Goal: Information Seeking & Learning: Learn about a topic

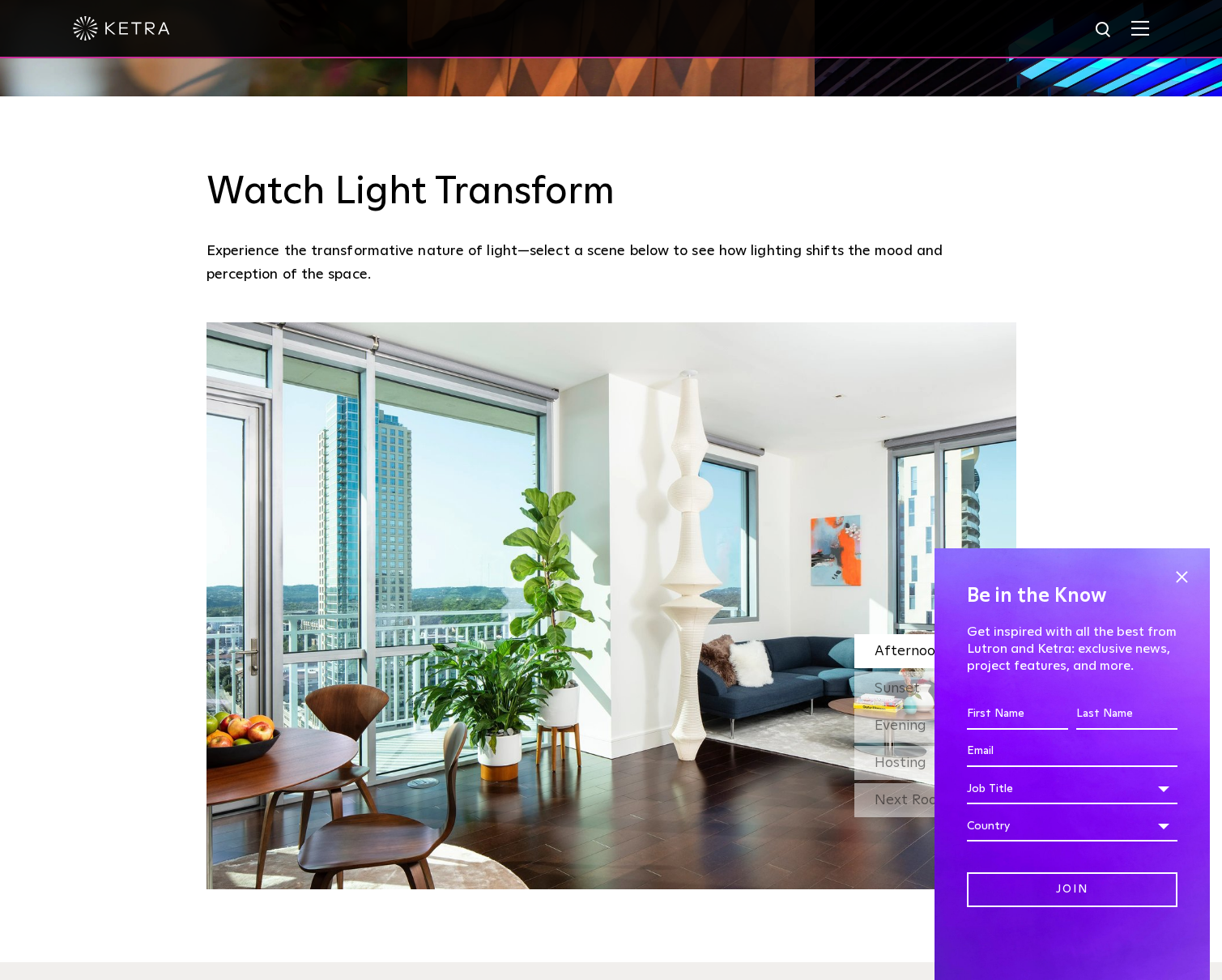
scroll to position [1896, 0]
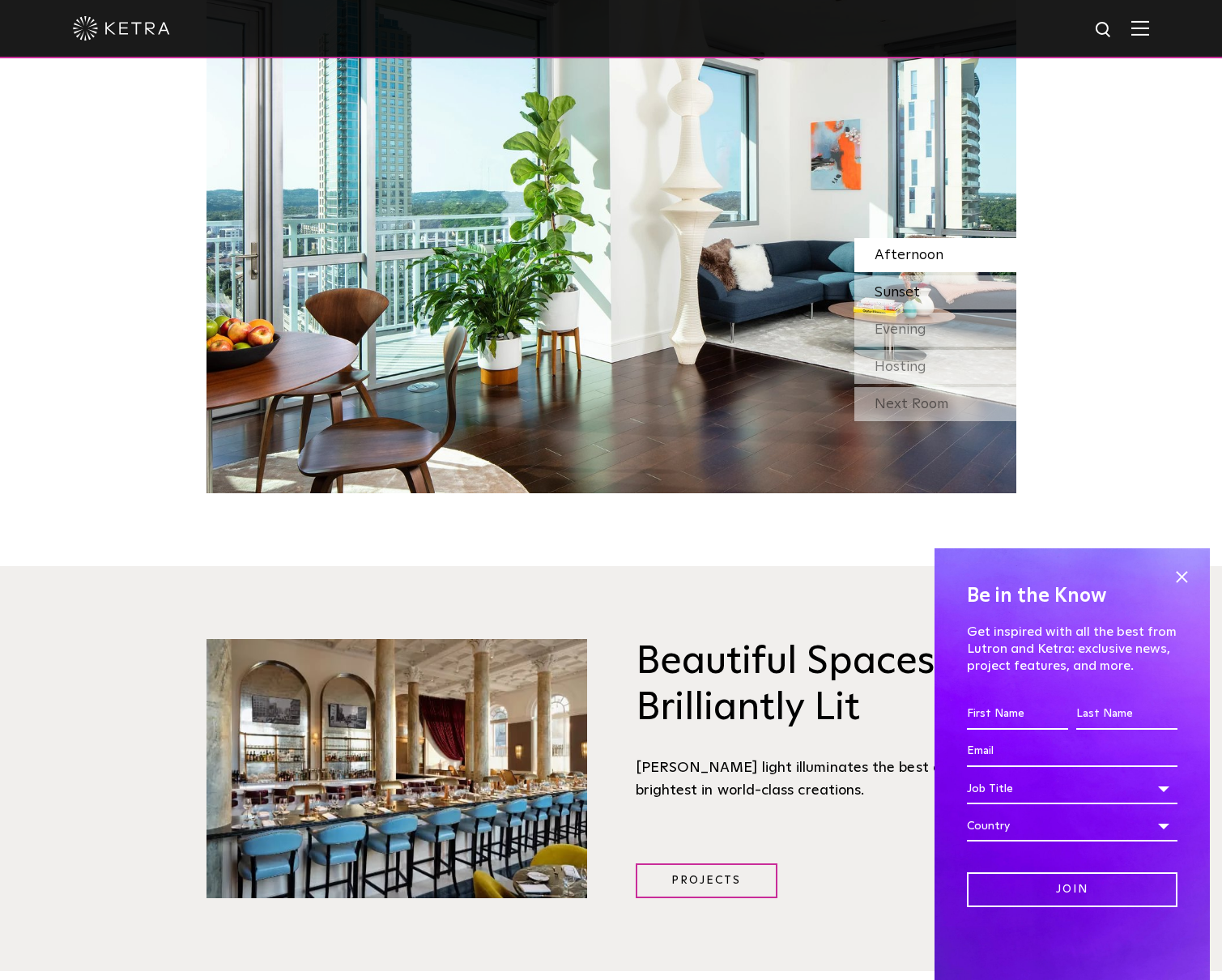
click at [874, 285] on span "Sunset" at bounding box center [896, 292] width 45 height 15
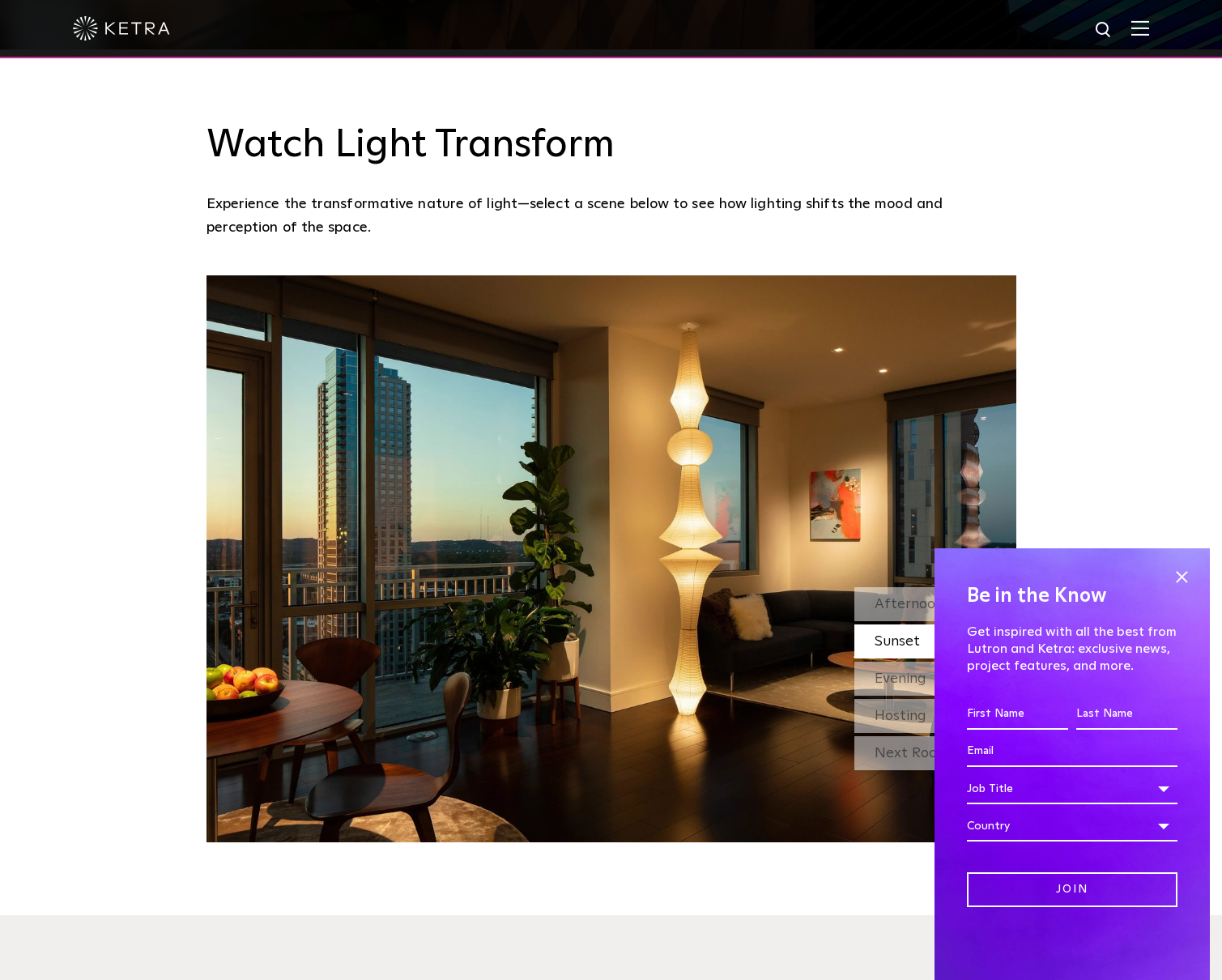
scroll to position [1583, 0]
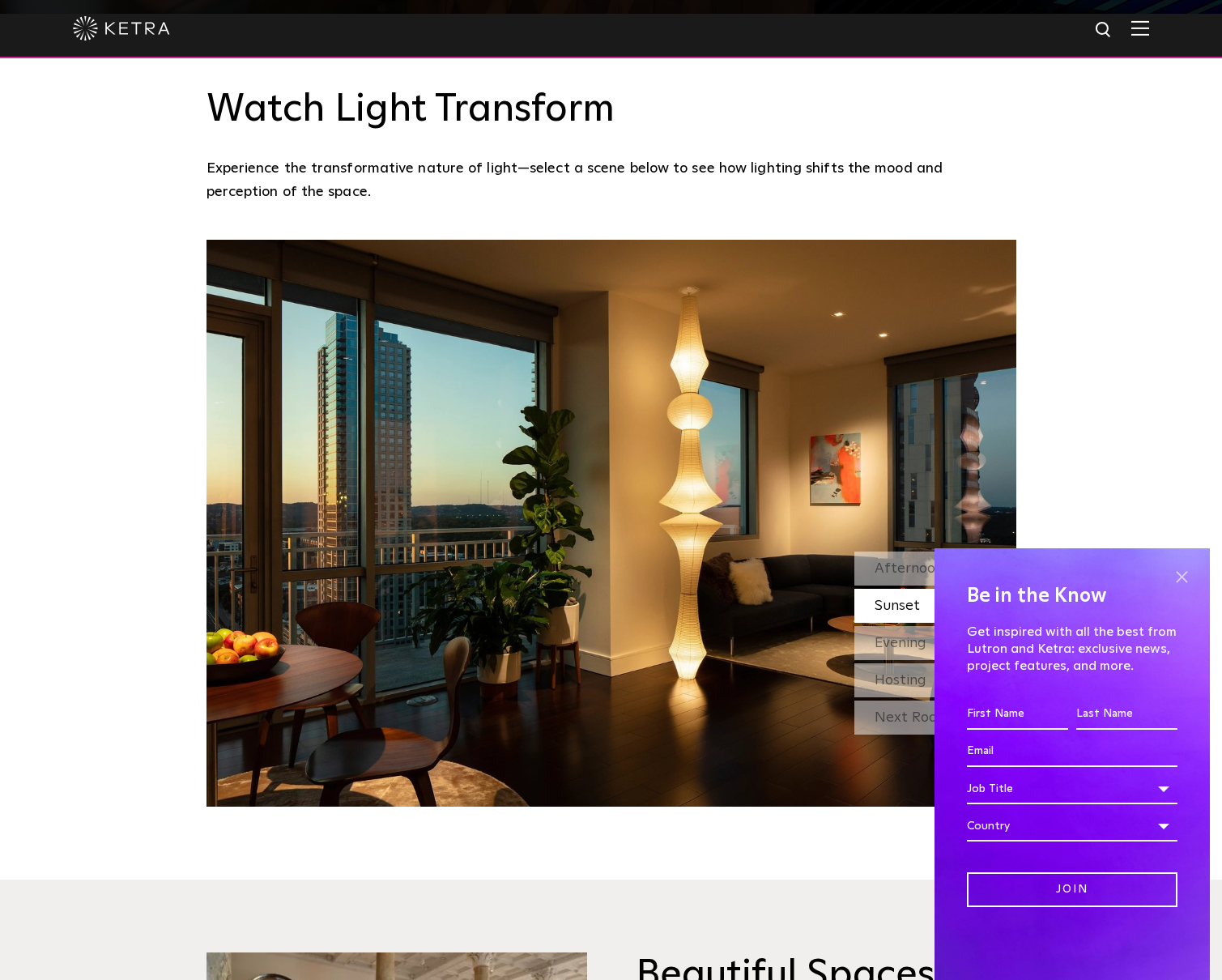
click at [1180, 576] on span at bounding box center [1181, 576] width 24 height 24
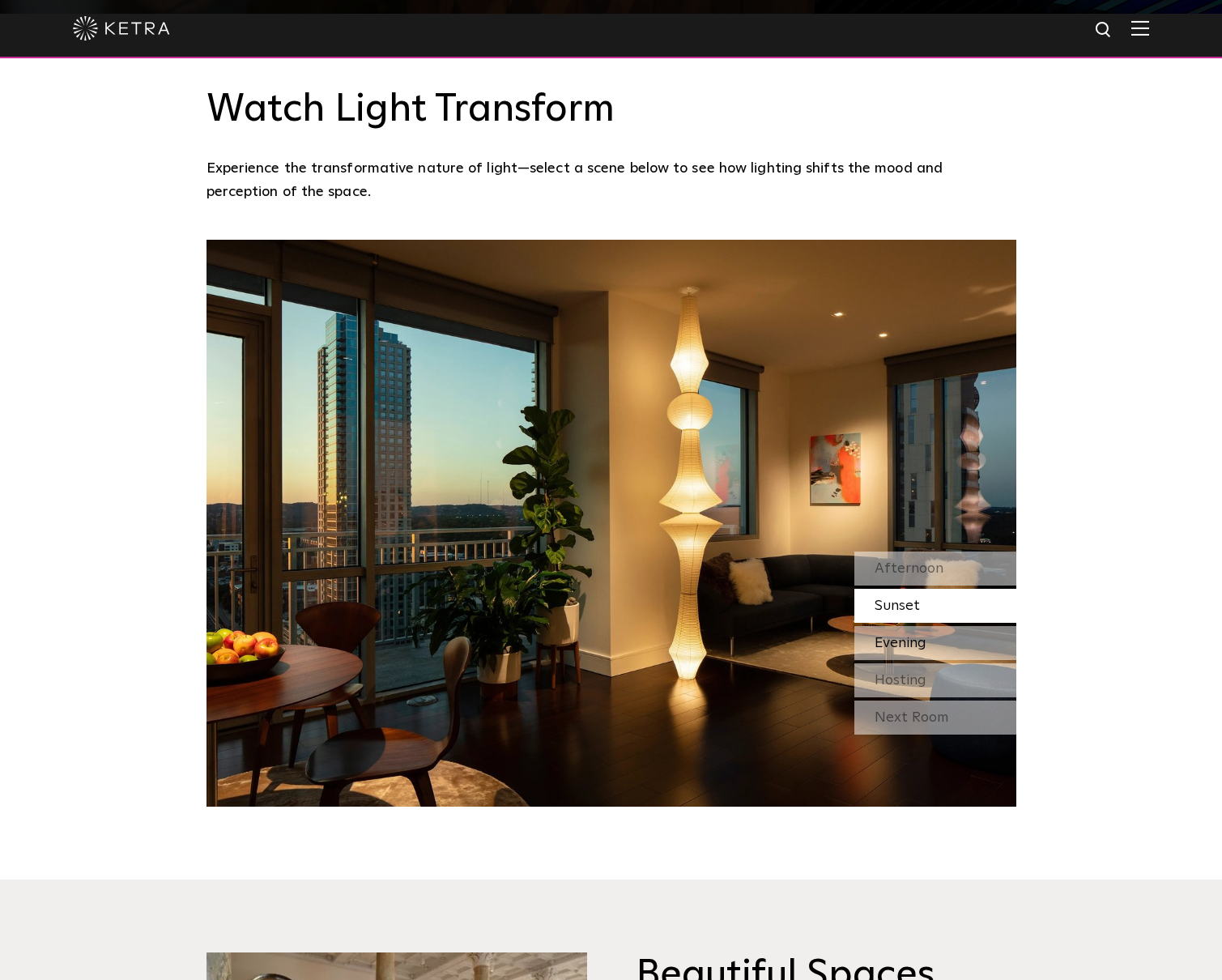
click at [988, 626] on div "Evening" at bounding box center [935, 643] width 162 height 34
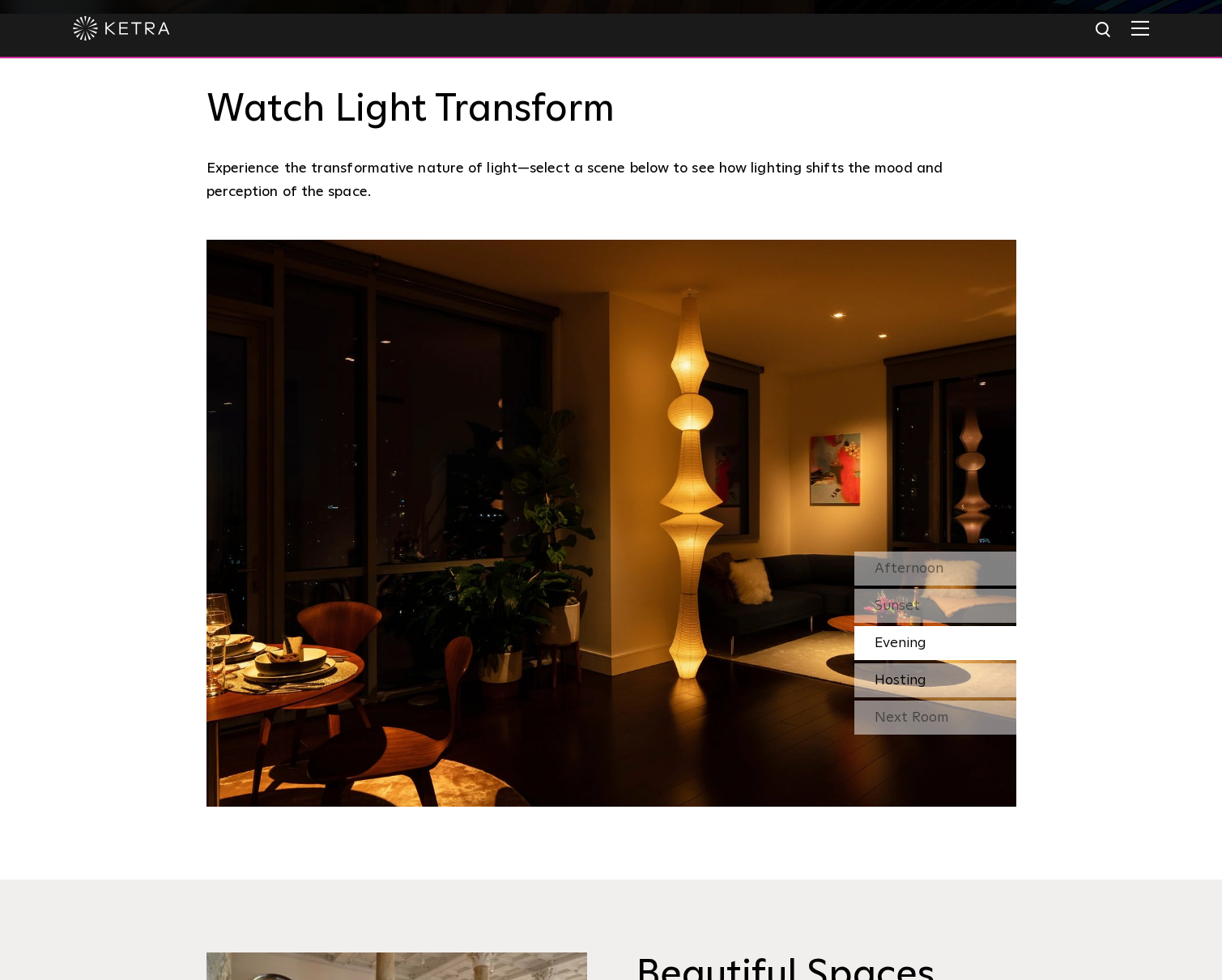
click at [974, 663] on div "Hosting" at bounding box center [935, 680] width 162 height 34
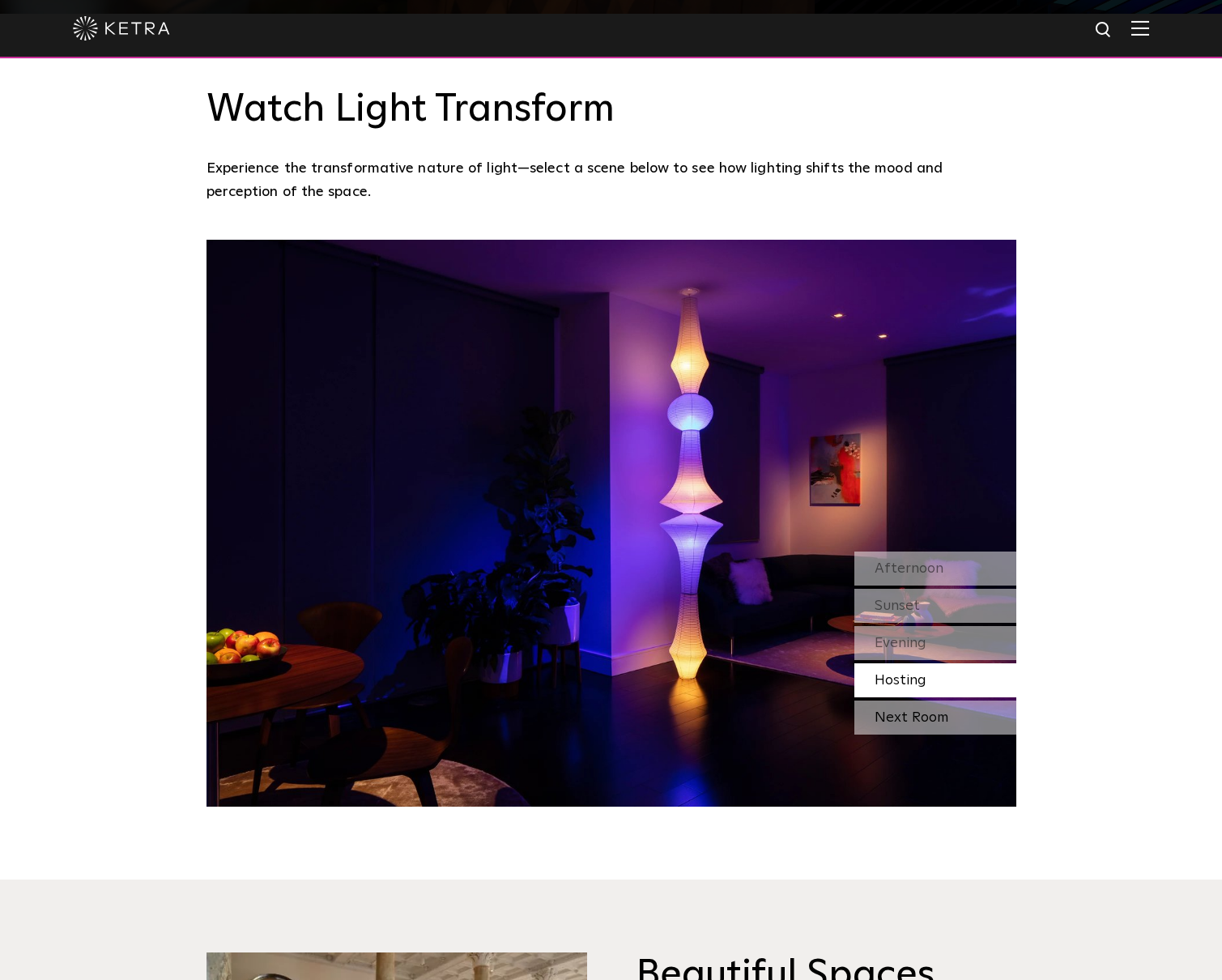
click at [968, 700] on div "Next Room" at bounding box center [935, 717] width 162 height 34
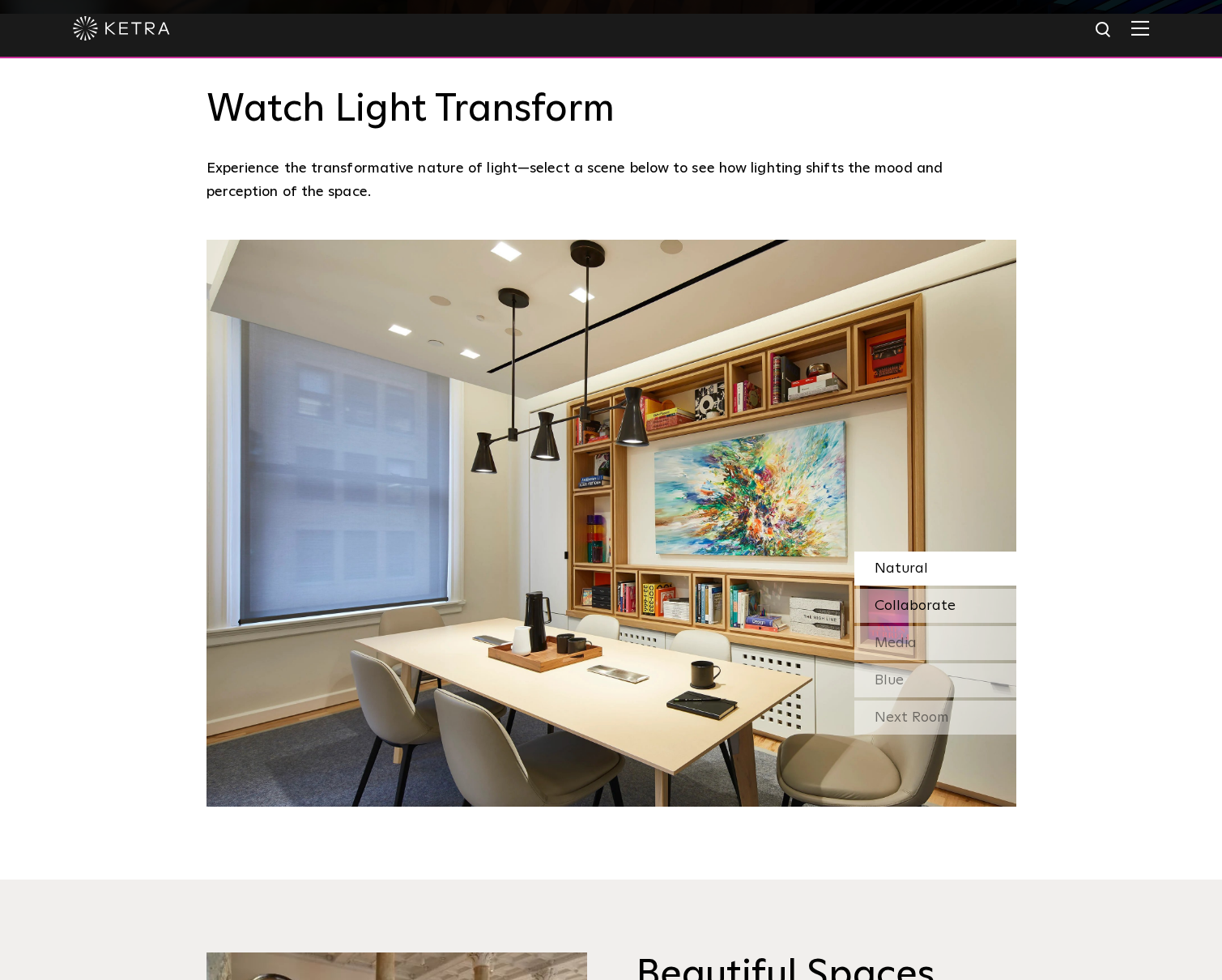
click at [935, 598] on span "Collaborate" at bounding box center [914, 605] width 81 height 15
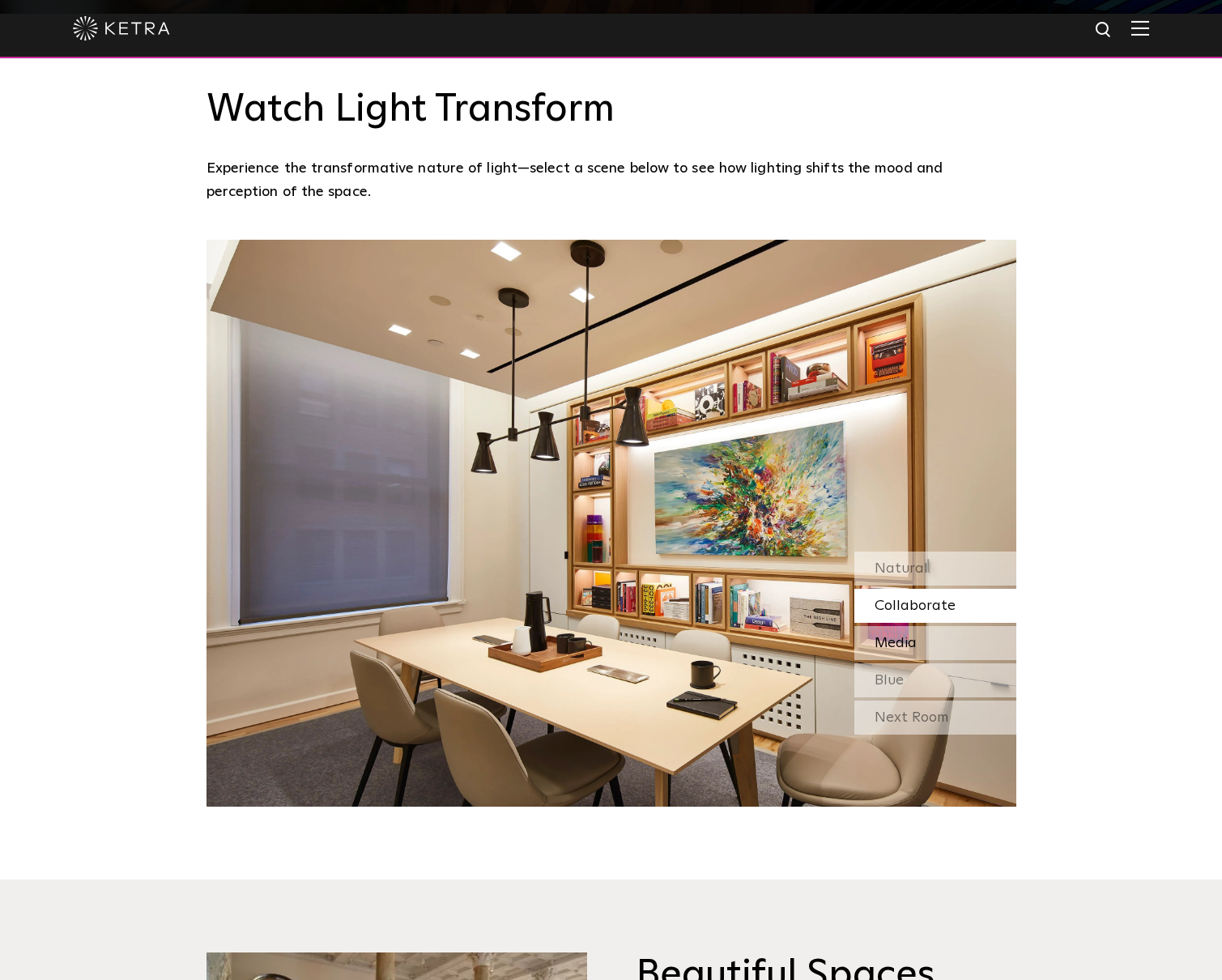
click at [936, 626] on div "Media" at bounding box center [935, 643] width 162 height 34
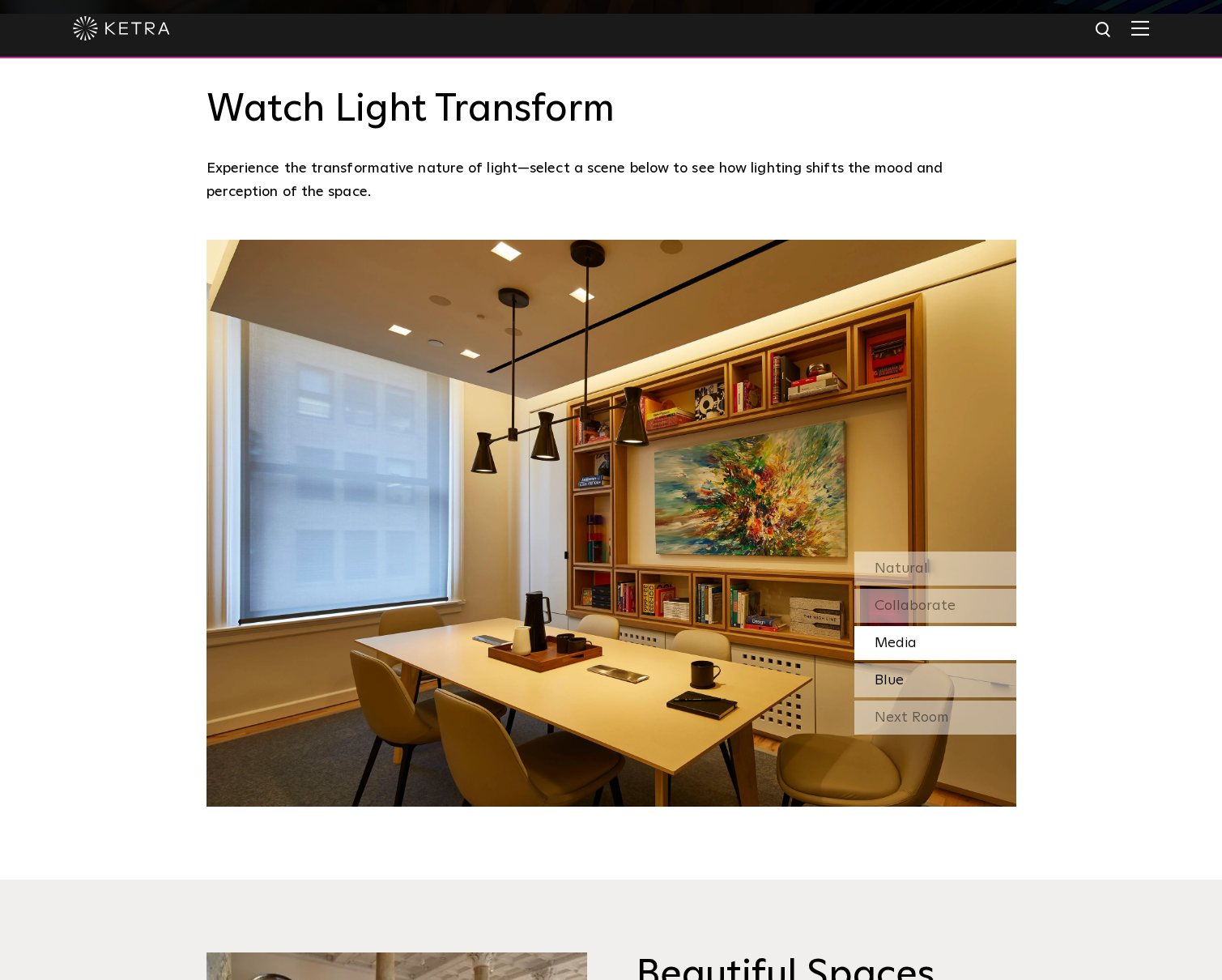
click at [910, 663] on div "Blue" at bounding box center [935, 680] width 162 height 34
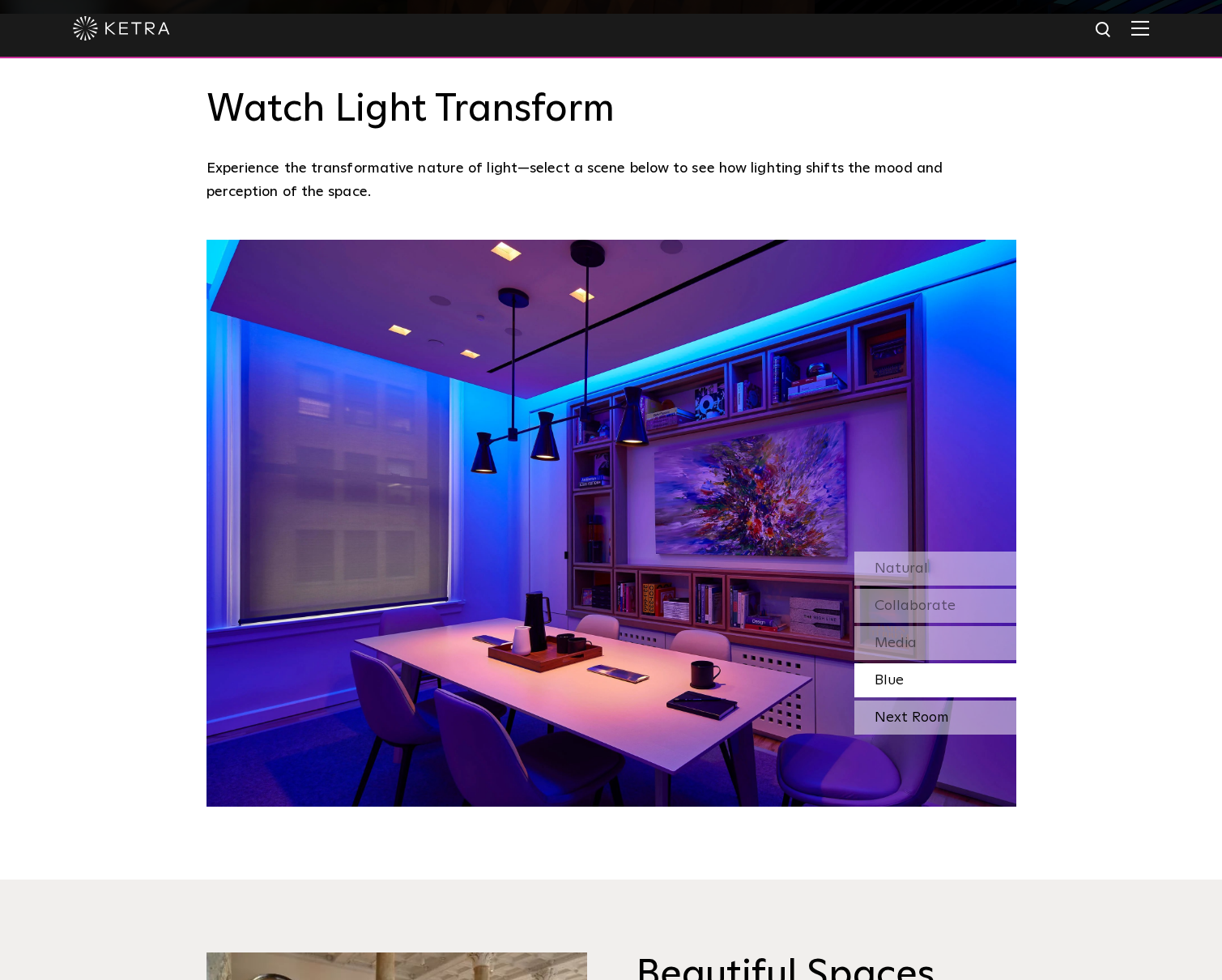
click at [912, 700] on div "Next Room" at bounding box center [935, 717] width 162 height 34
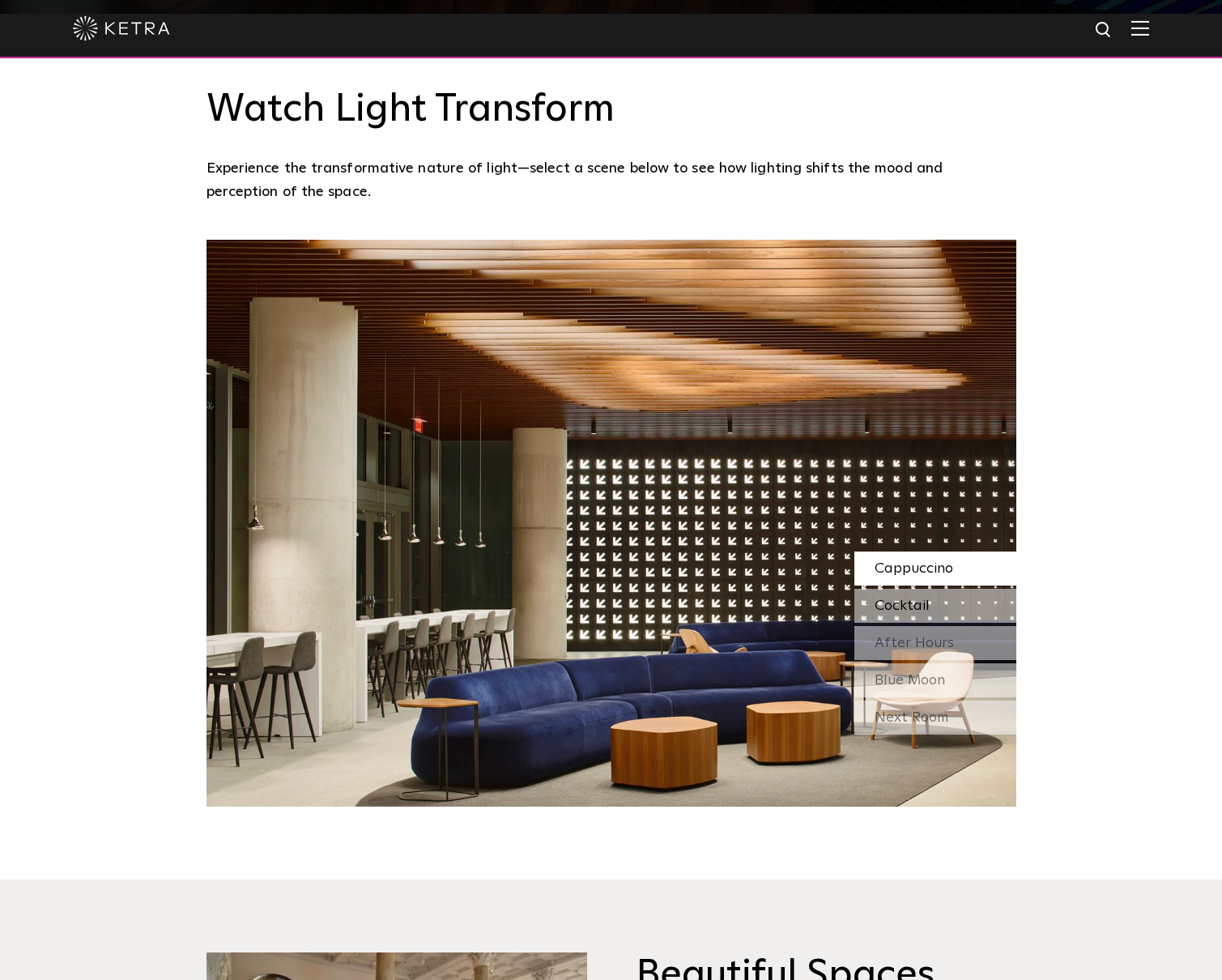
click at [920, 598] on span "Cocktail" at bounding box center [901, 605] width 55 height 15
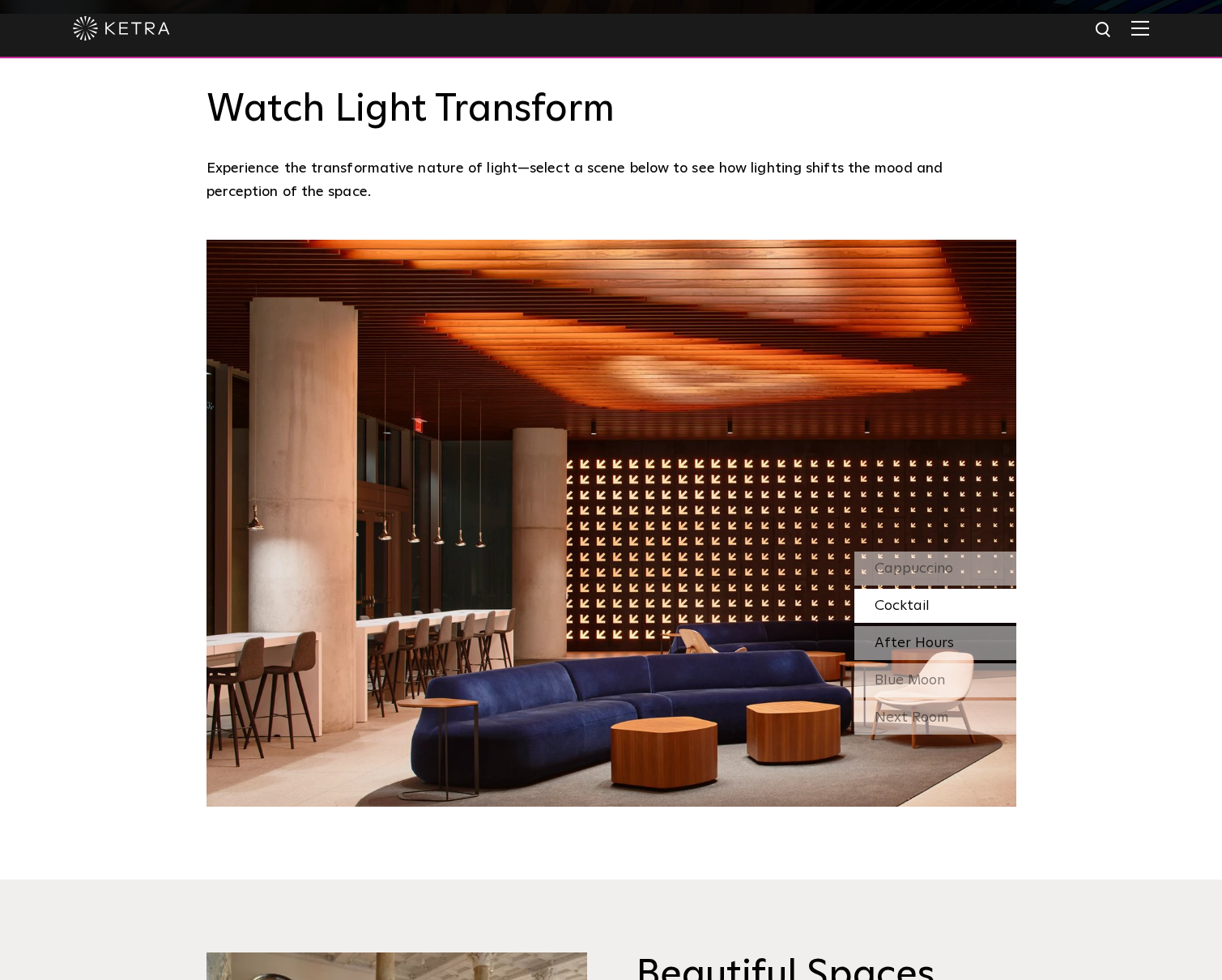
click at [912, 636] on span "After Hours" at bounding box center [913, 643] width 79 height 15
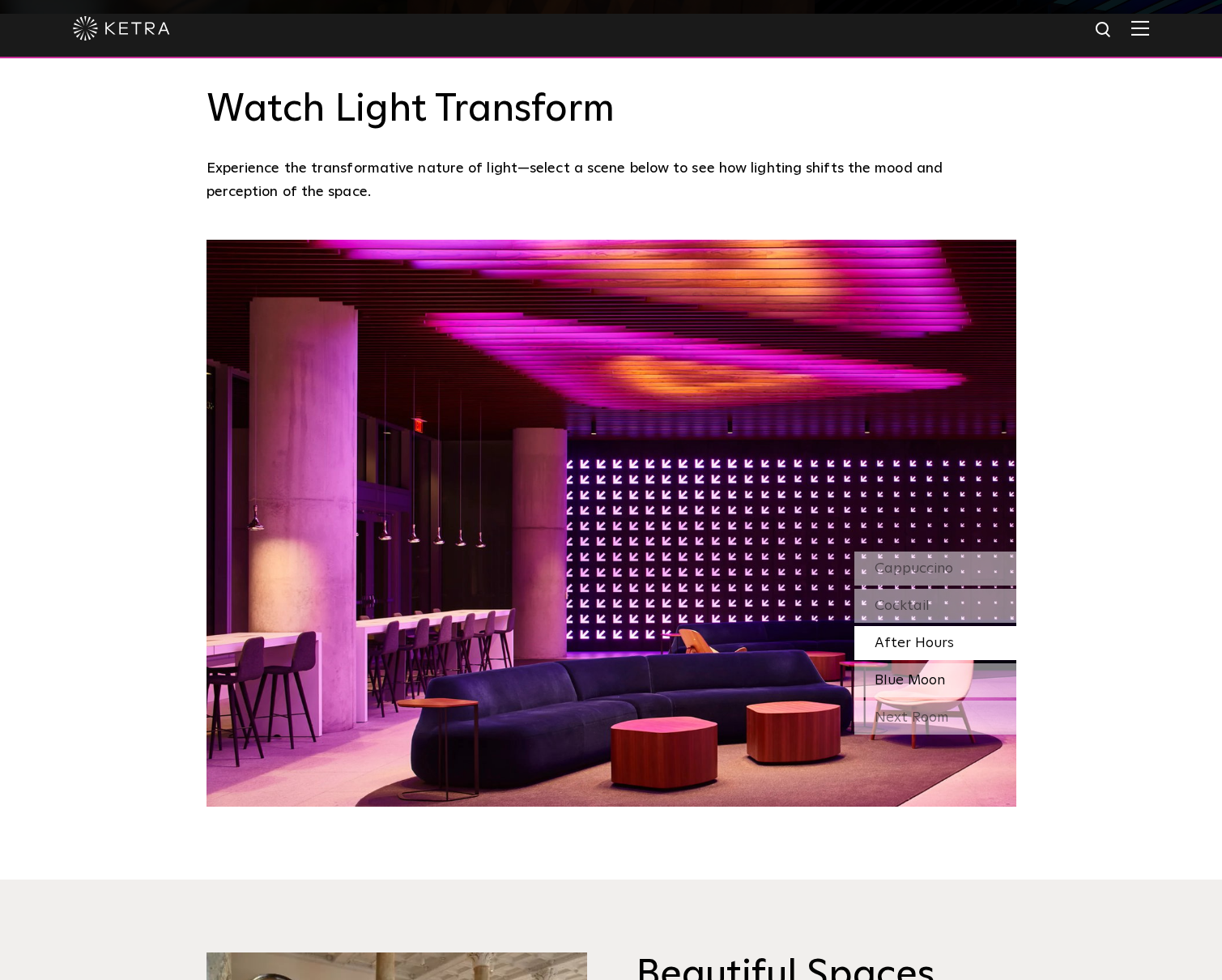
click at [904, 663] on div "Blue Moon" at bounding box center [935, 680] width 162 height 34
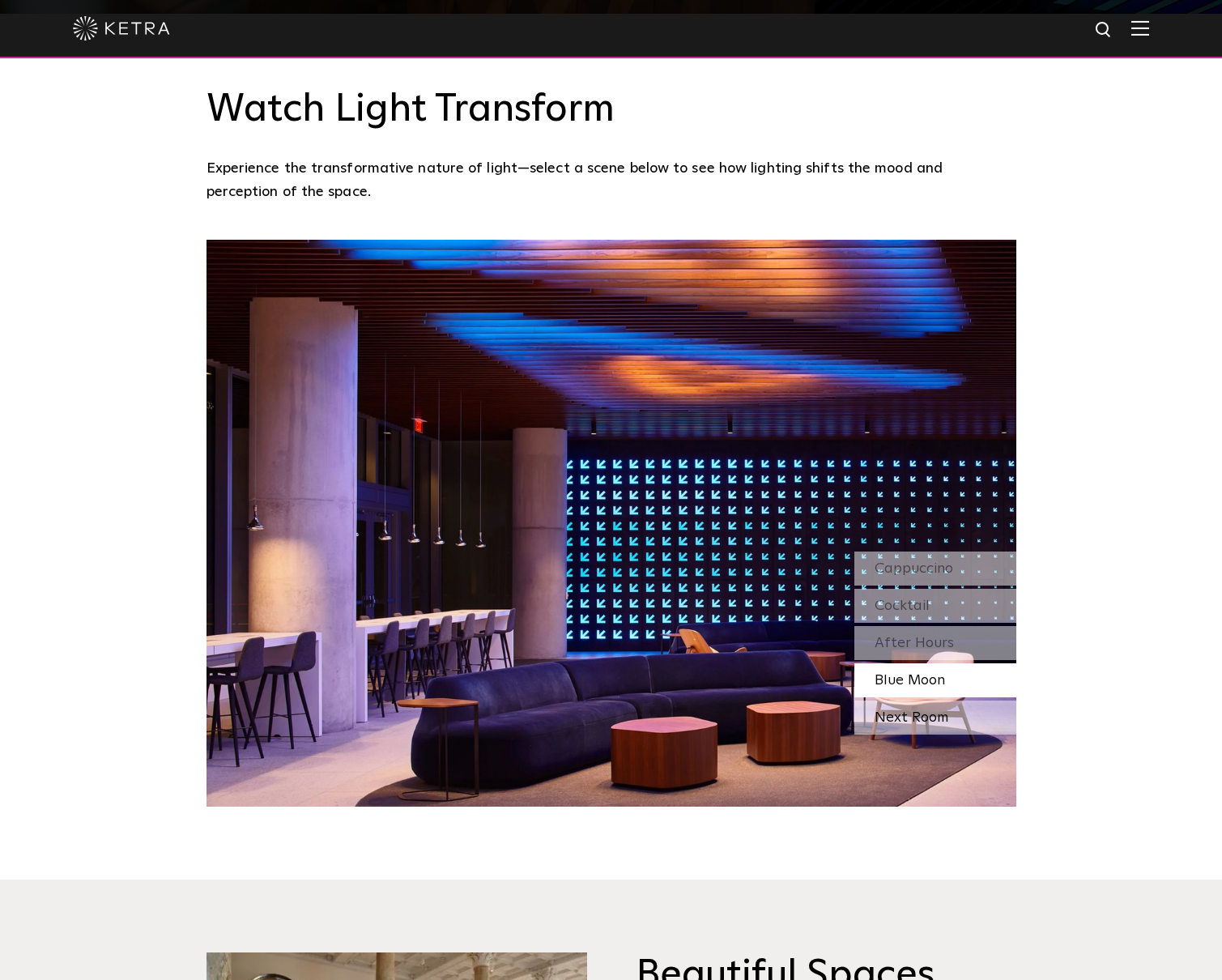
click at [902, 700] on div "Next Room" at bounding box center [935, 717] width 162 height 34
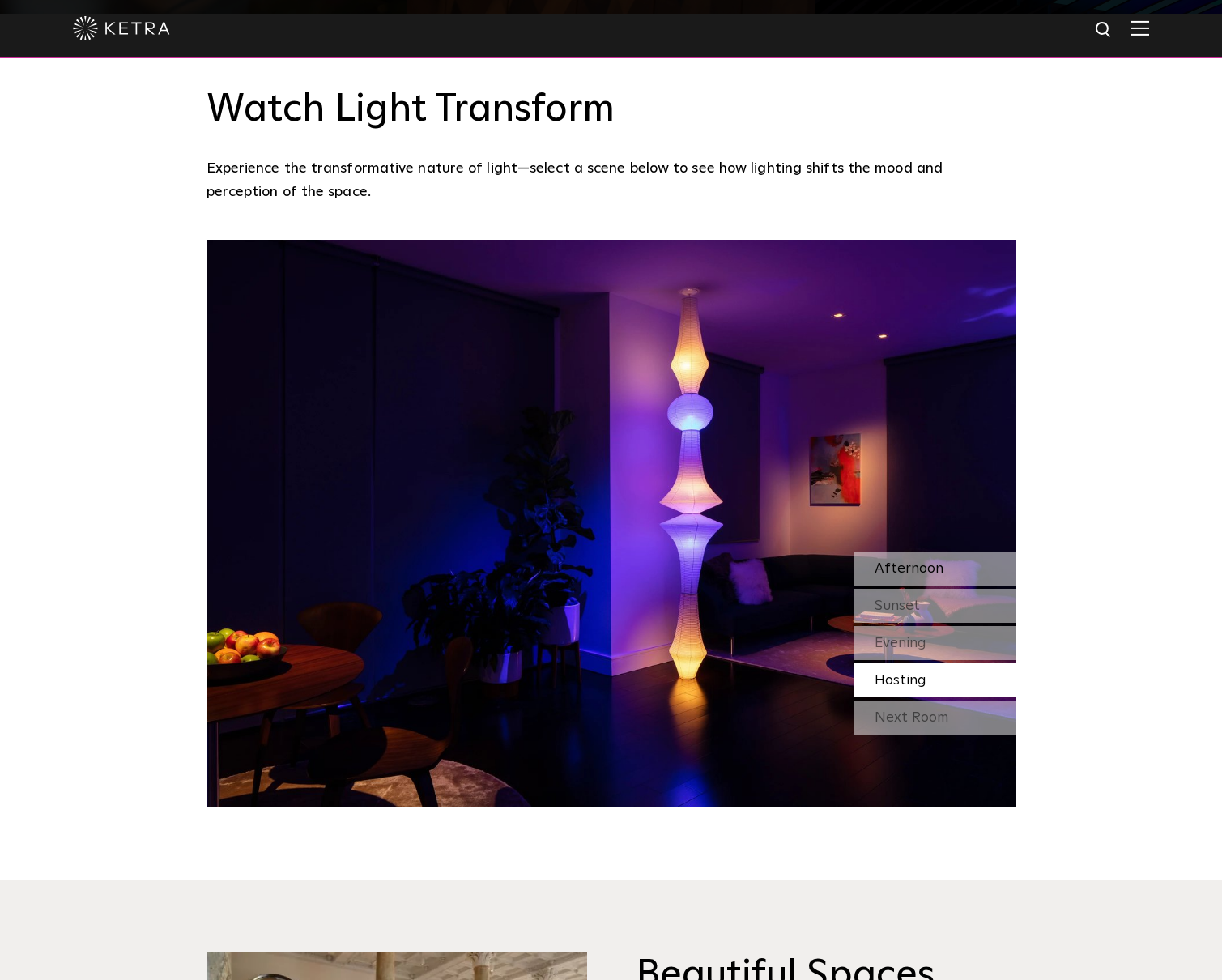
click at [920, 561] on span "Afternoon" at bounding box center [908, 568] width 69 height 15
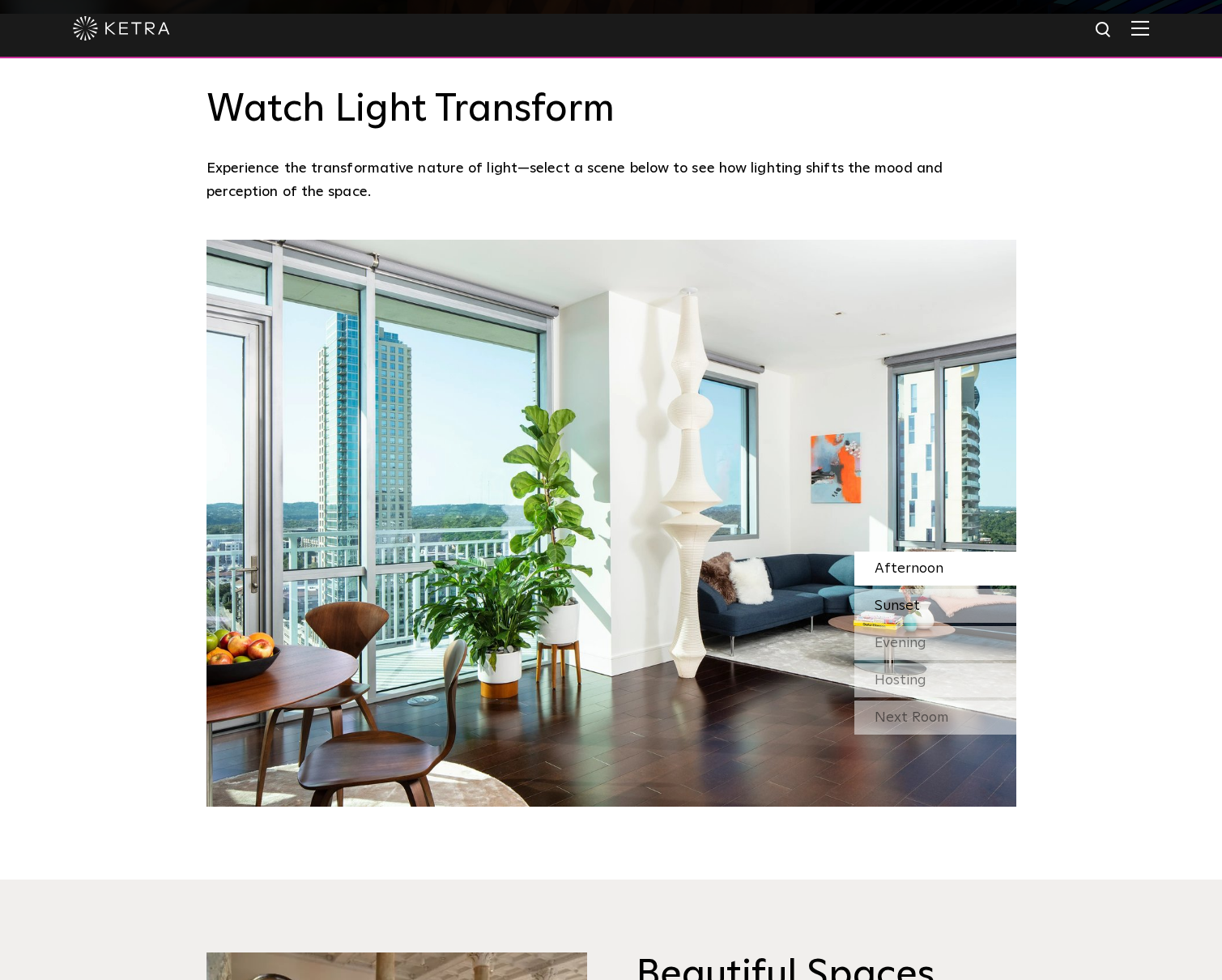
click at [924, 589] on div "Sunset" at bounding box center [935, 606] width 162 height 34
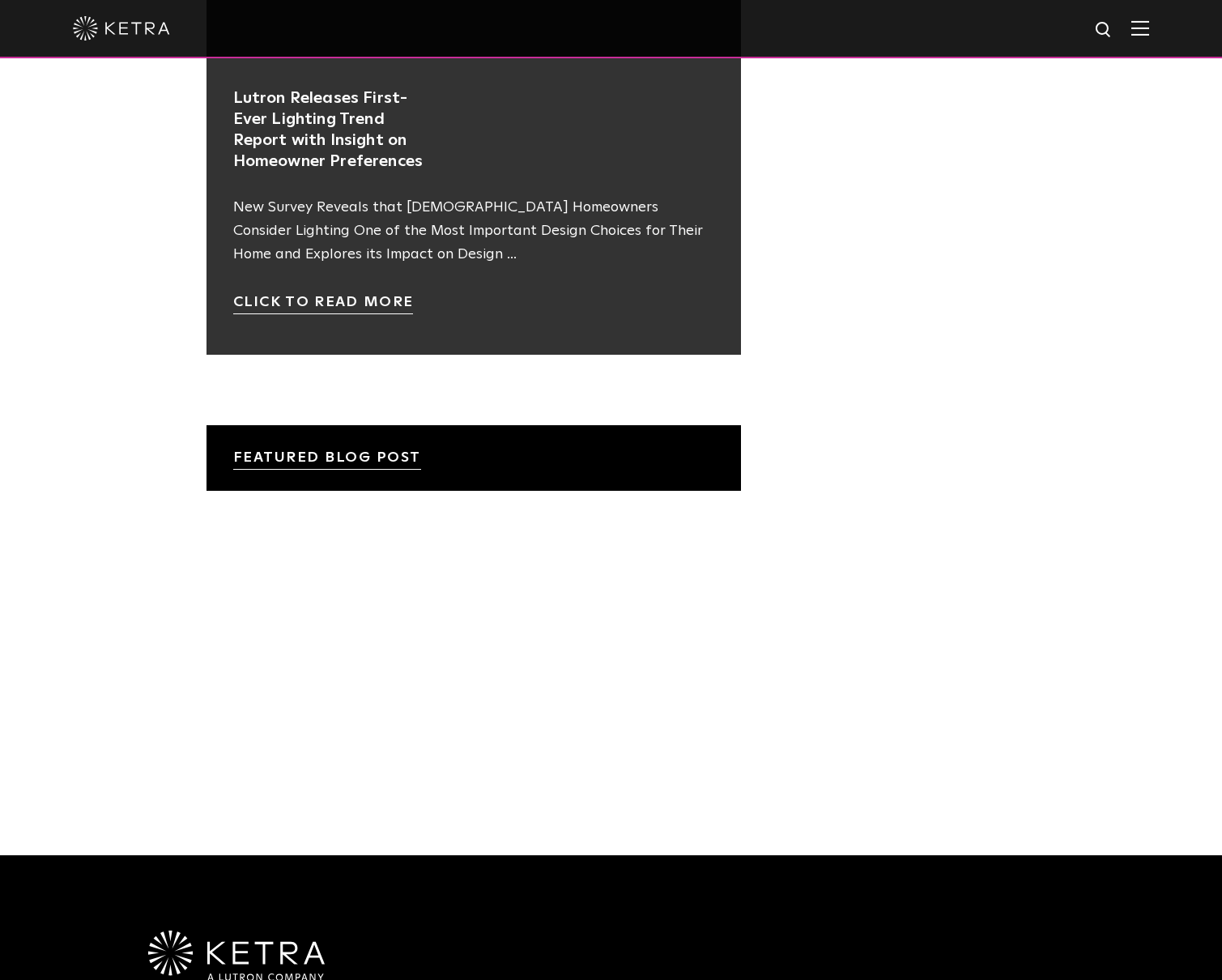
scroll to position [3216, 0]
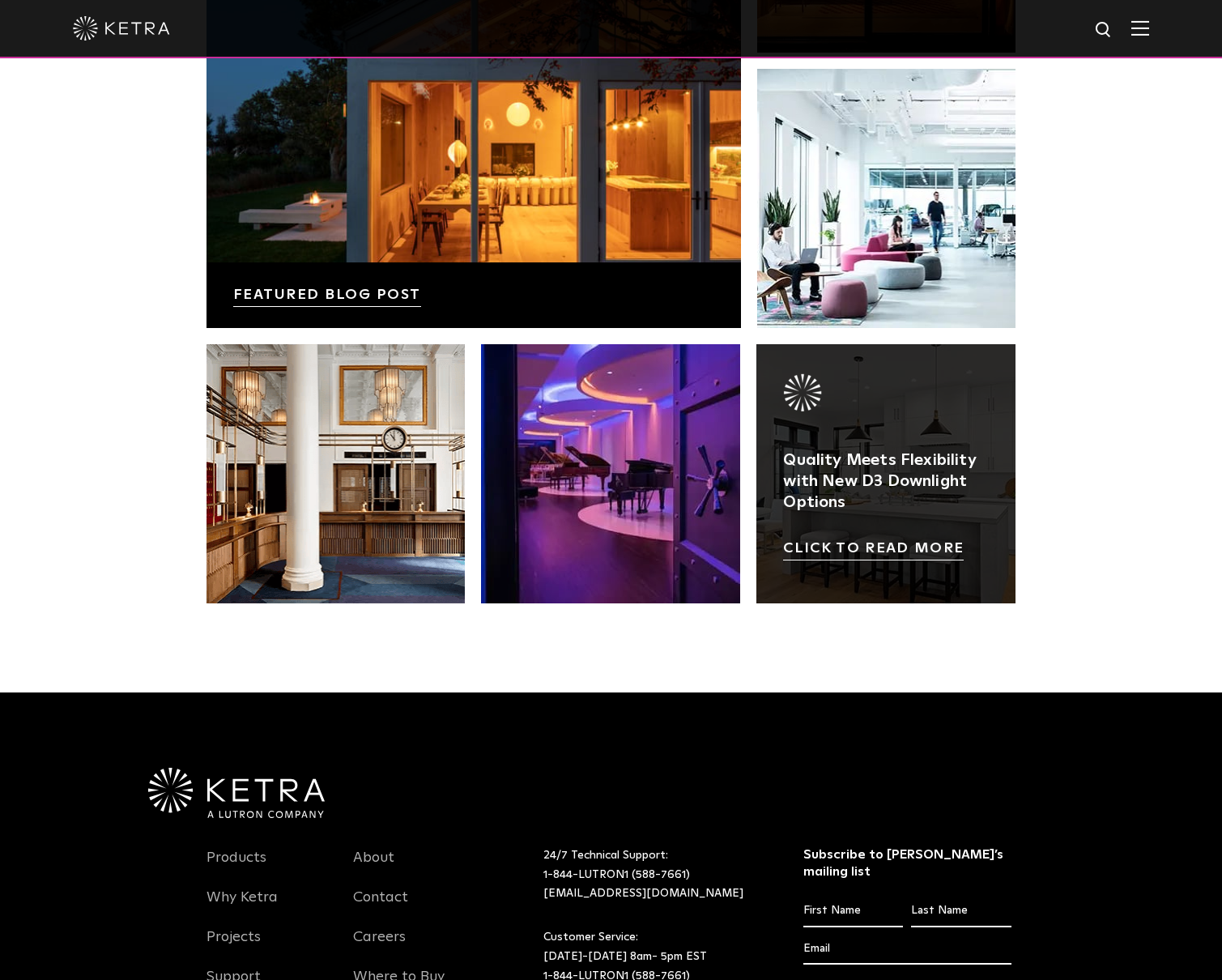
click at [871, 505] on link at bounding box center [885, 473] width 259 height 259
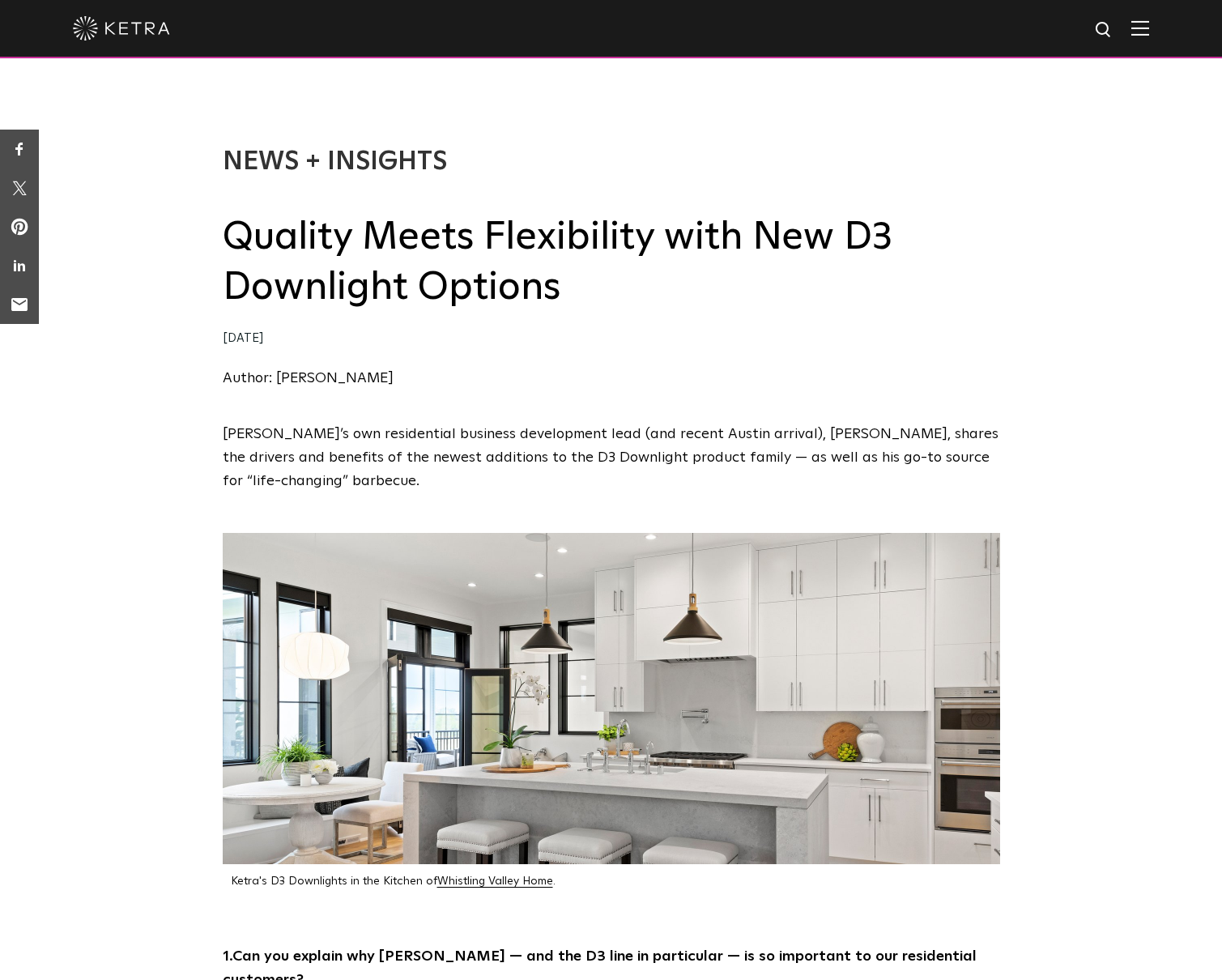
click at [119, 27] on img at bounding box center [121, 28] width 97 height 24
